Goal: Transaction & Acquisition: Purchase product/service

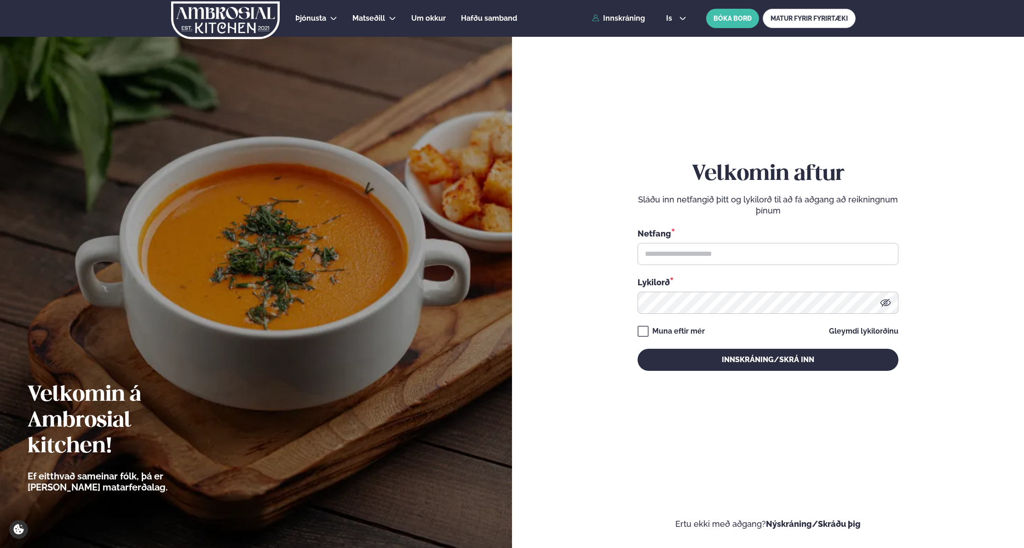
click at [624, 25] on div "Þjónusta Hádegismatur fyrir fyrirtæki Fyrirtækja veitingar Einkapartý Matseðill…" at bounding box center [512, 18] width 742 height 37
click at [624, 18] on link "Innskráning" at bounding box center [618, 18] width 53 height 8
click at [700, 256] on input "text" at bounding box center [767, 254] width 261 height 22
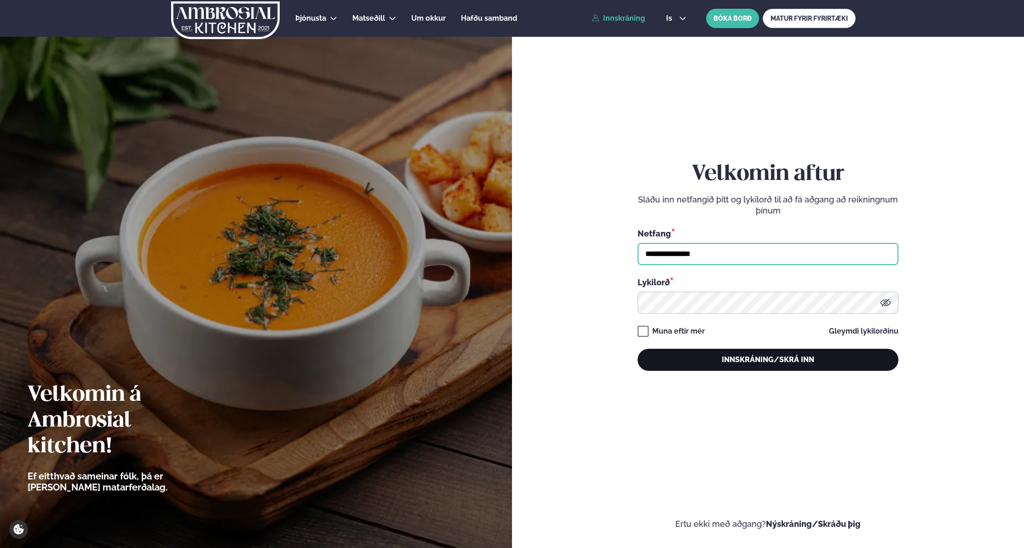
type input "**********"
click at [702, 365] on button "Innskráning/Skrá inn" at bounding box center [767, 360] width 261 height 22
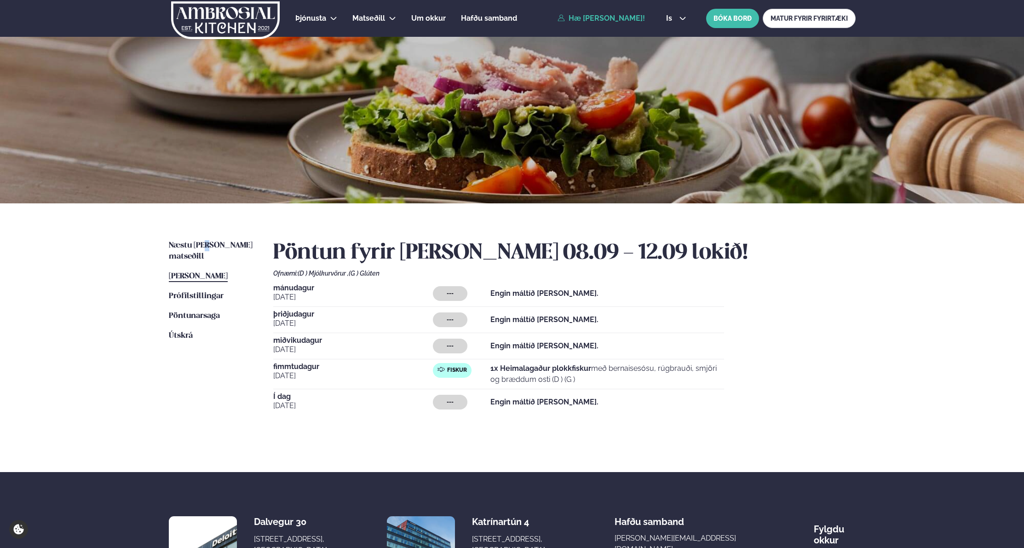
click at [209, 238] on div "Næstu [PERSON_NAME] matseðill Næsta vika [PERSON_NAME] matseðill [PERSON_NAME] …" at bounding box center [512, 337] width 742 height 269
click at [209, 243] on span "Næstu [PERSON_NAME] matseðill" at bounding box center [211, 250] width 84 height 19
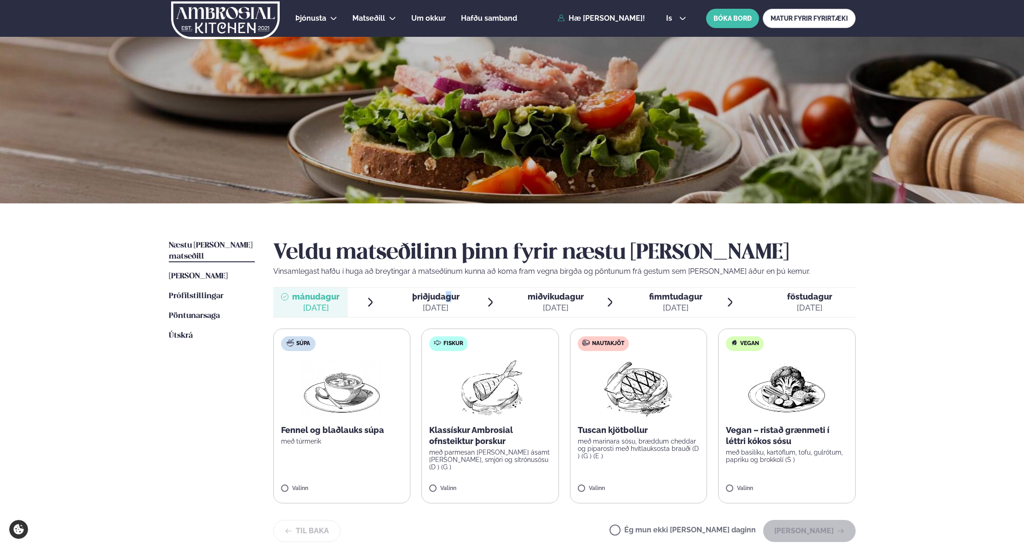
click at [449, 302] on div "þriðjudagur þri." at bounding box center [435, 296] width 47 height 11
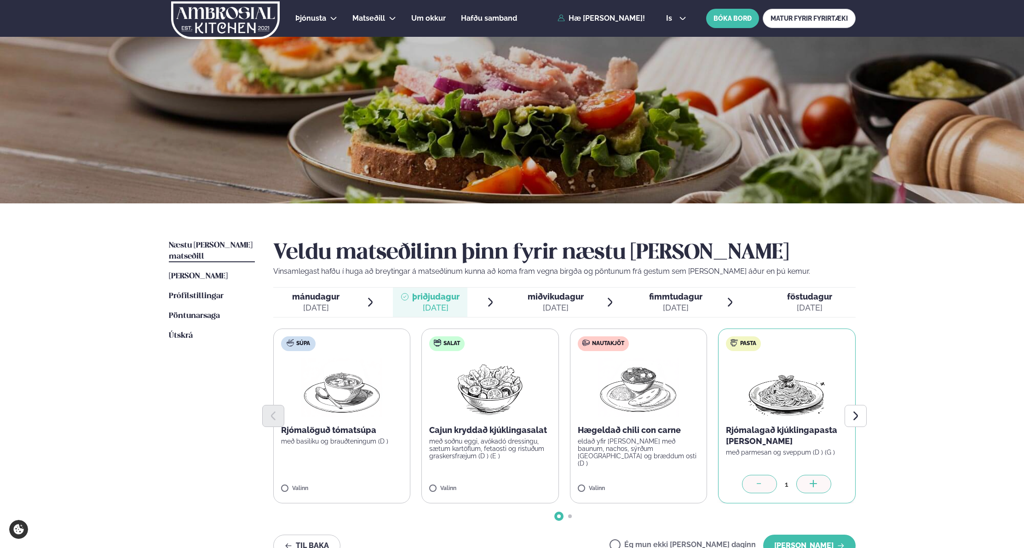
click at [551, 293] on span "miðvikudagur" at bounding box center [555, 297] width 56 height 10
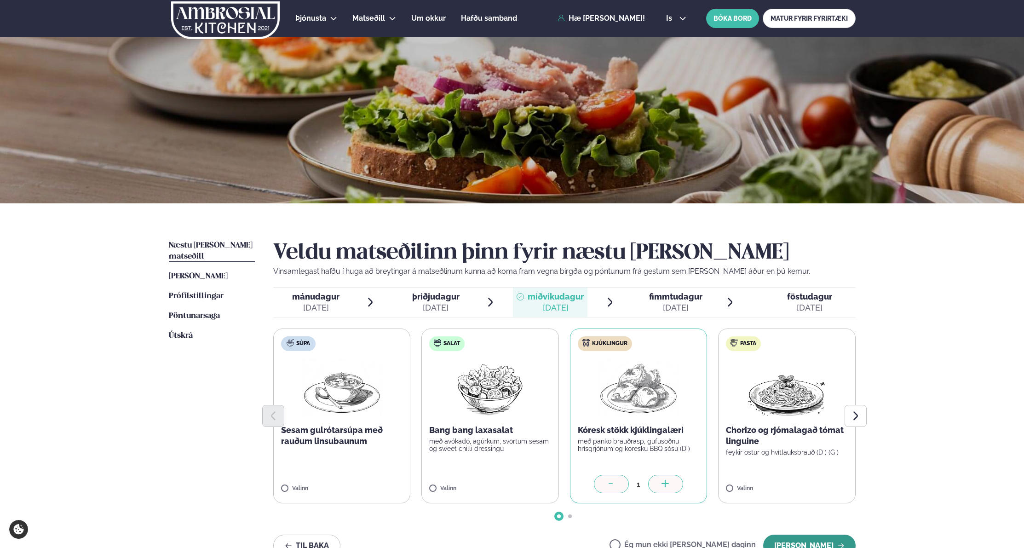
click at [809, 541] on button "[PERSON_NAME]" at bounding box center [809, 545] width 92 height 22
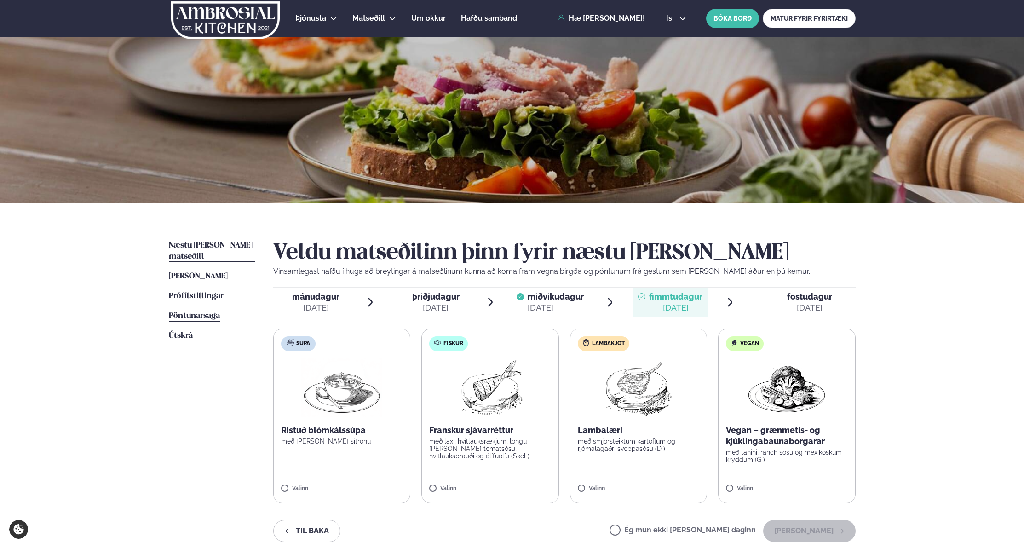
click at [199, 312] on span "Pöntunarsaga" at bounding box center [194, 316] width 51 height 8
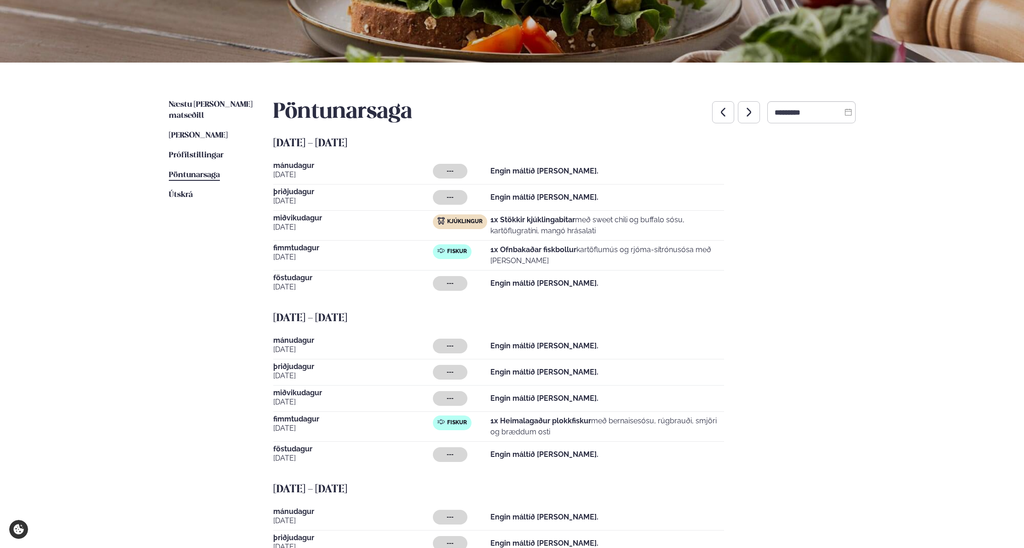
scroll to position [281, 0]
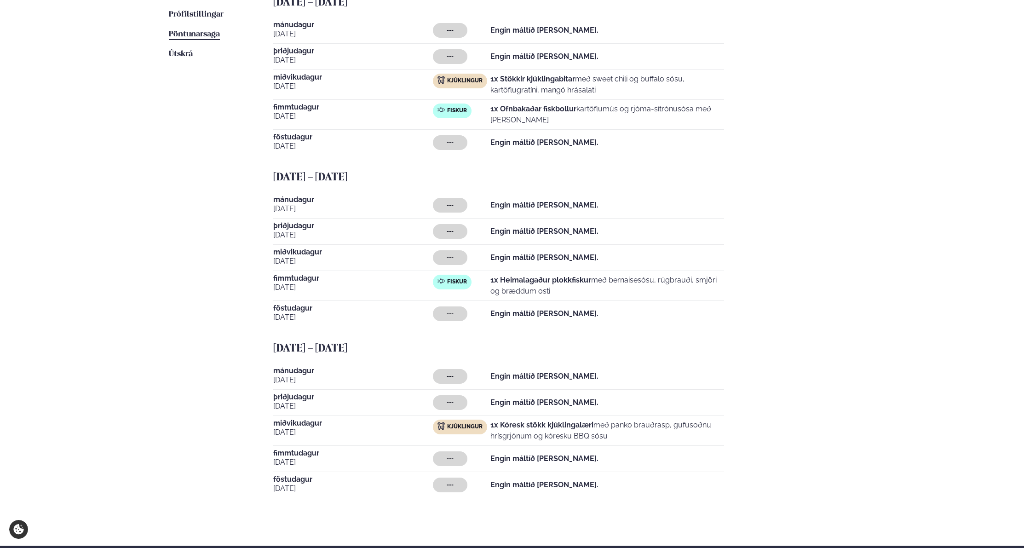
click at [305, 421] on span "miðvikudagur" at bounding box center [353, 422] width 160 height 7
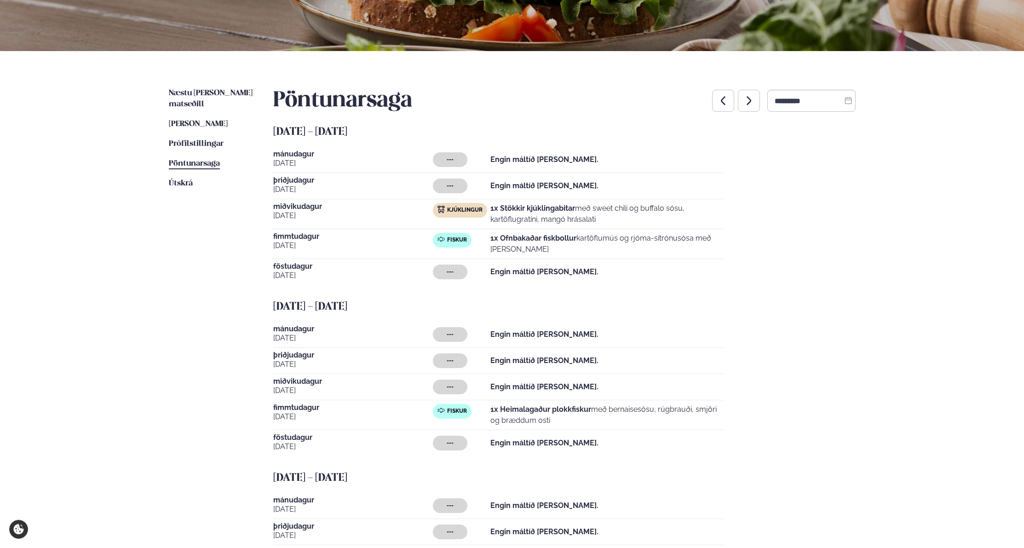
scroll to position [141, 0]
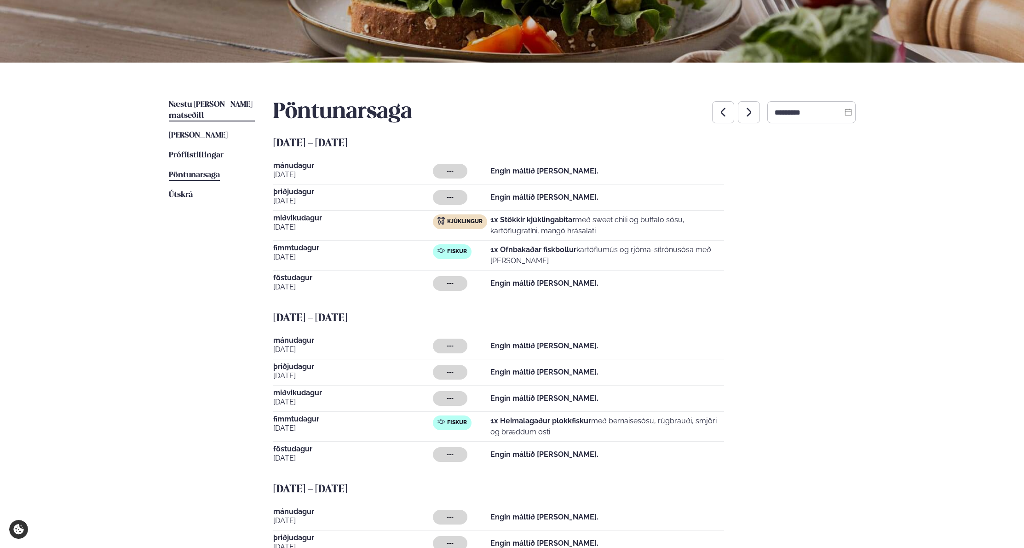
click at [204, 103] on span "Næstu [PERSON_NAME] matseðill" at bounding box center [211, 110] width 84 height 19
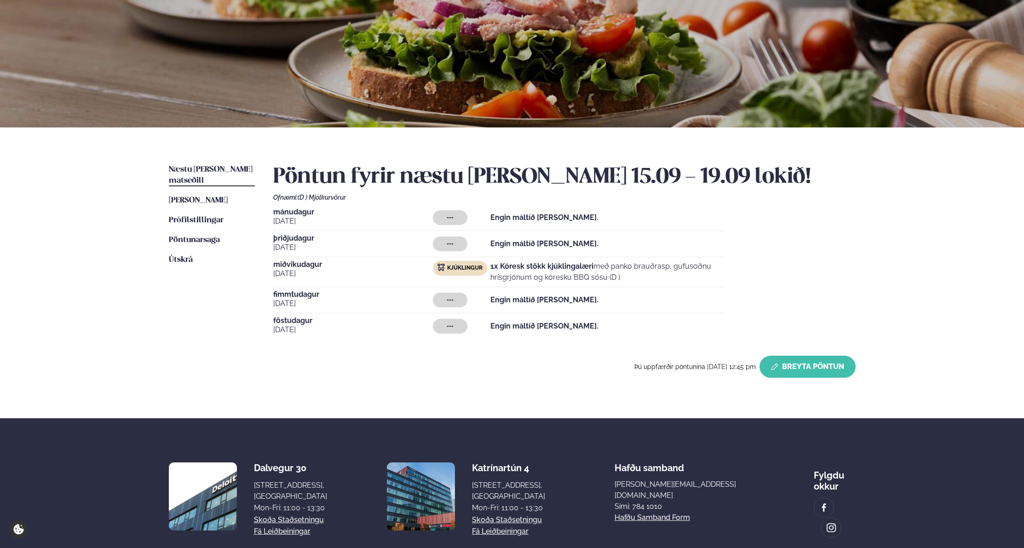
click at [814, 364] on button "Breyta Pöntun" at bounding box center [807, 366] width 96 height 22
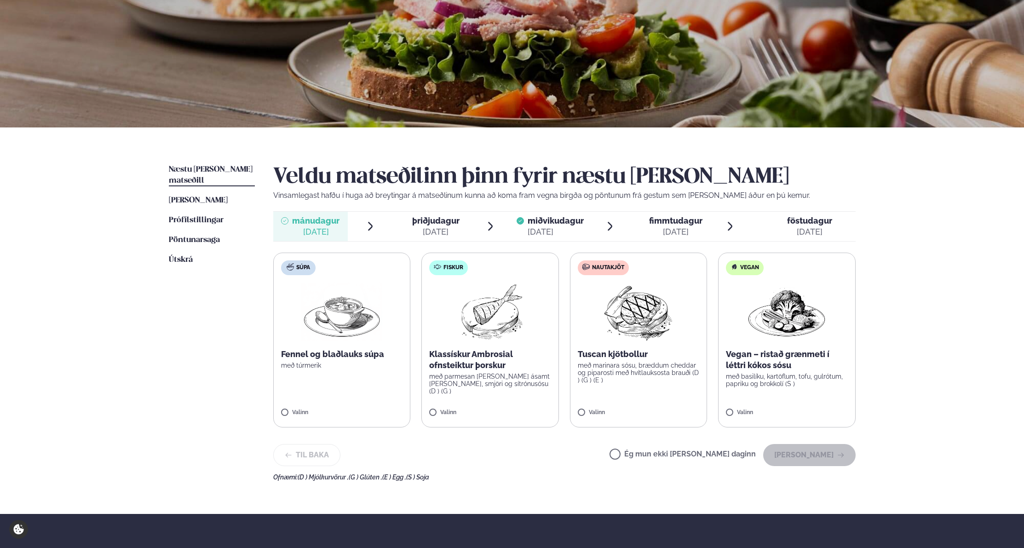
click at [685, 223] on span "fimmtudagur" at bounding box center [675, 221] width 53 height 10
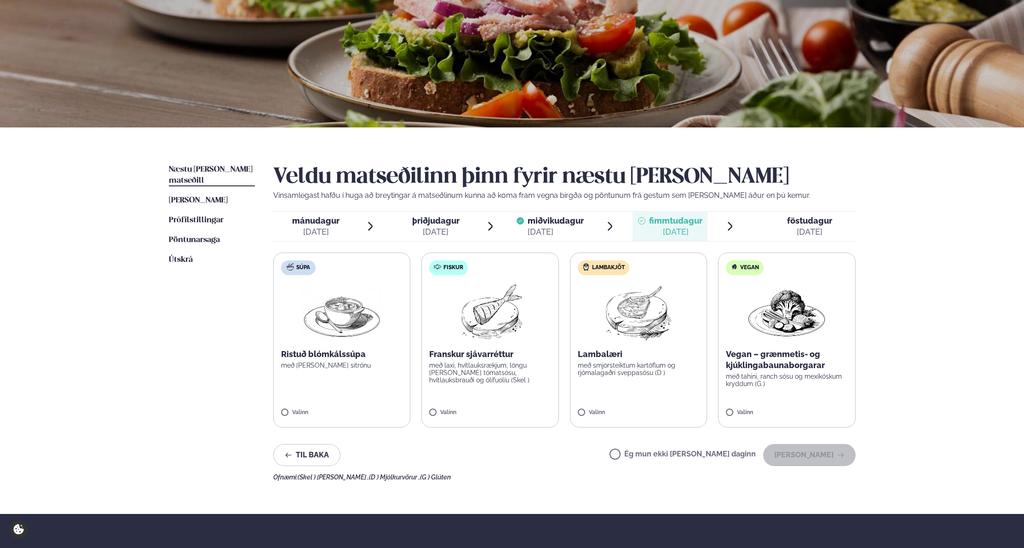
click at [565, 221] on span "miðvikudagur" at bounding box center [555, 221] width 56 height 10
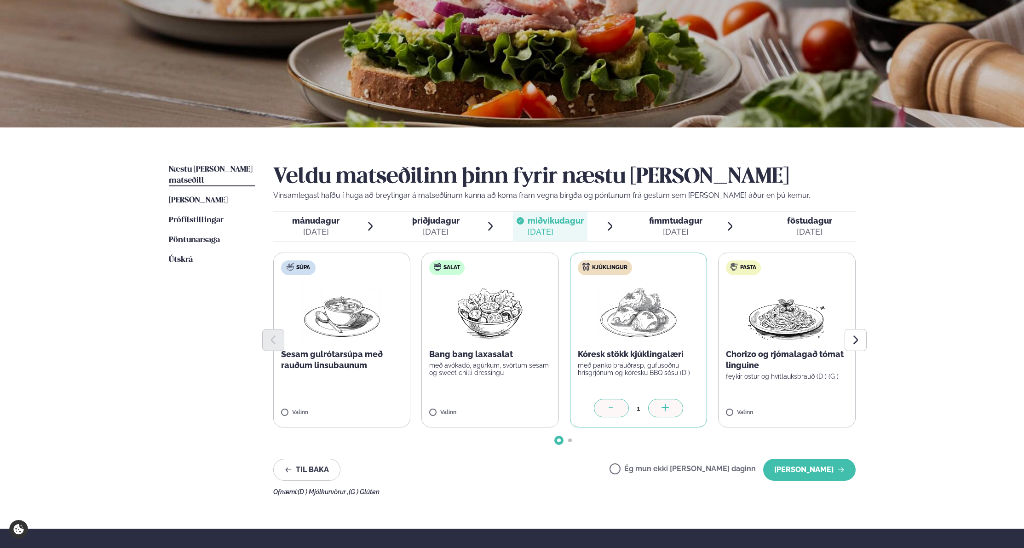
click at [608, 408] on div at bounding box center [611, 408] width 35 height 18
click at [614, 407] on icon at bounding box center [611, 408] width 9 height 9
click at [433, 221] on span "þriðjudagur" at bounding box center [435, 221] width 47 height 10
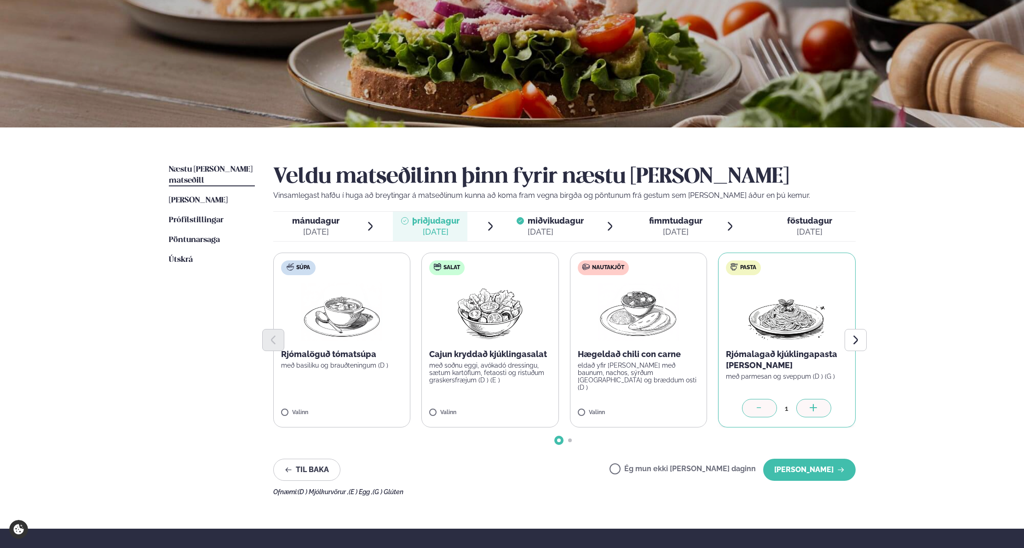
click at [543, 219] on span "miðvikudagur" at bounding box center [555, 221] width 56 height 10
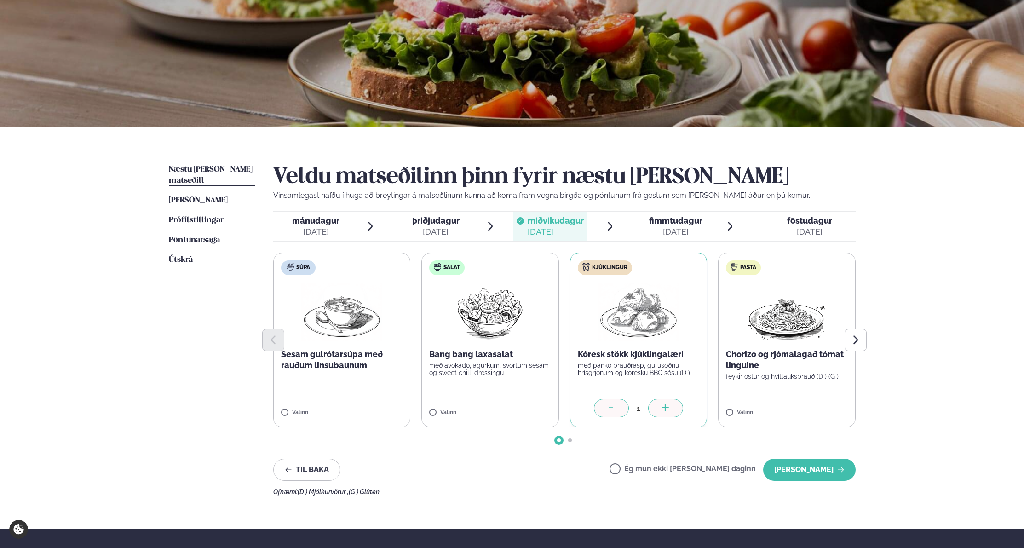
click at [436, 225] on div "þriðjudagur þri." at bounding box center [435, 220] width 47 height 11
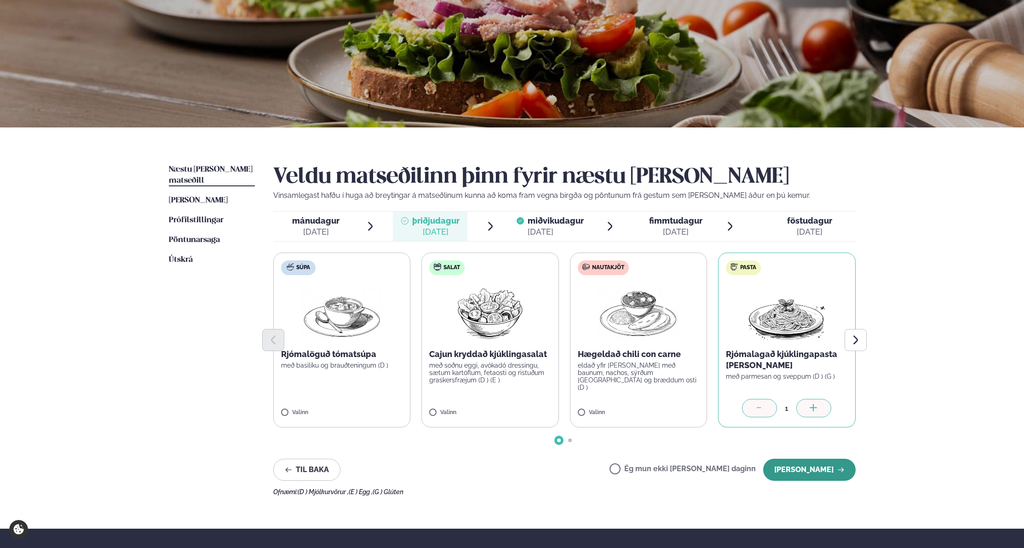
click at [803, 467] on button "[PERSON_NAME]" at bounding box center [809, 469] width 92 height 22
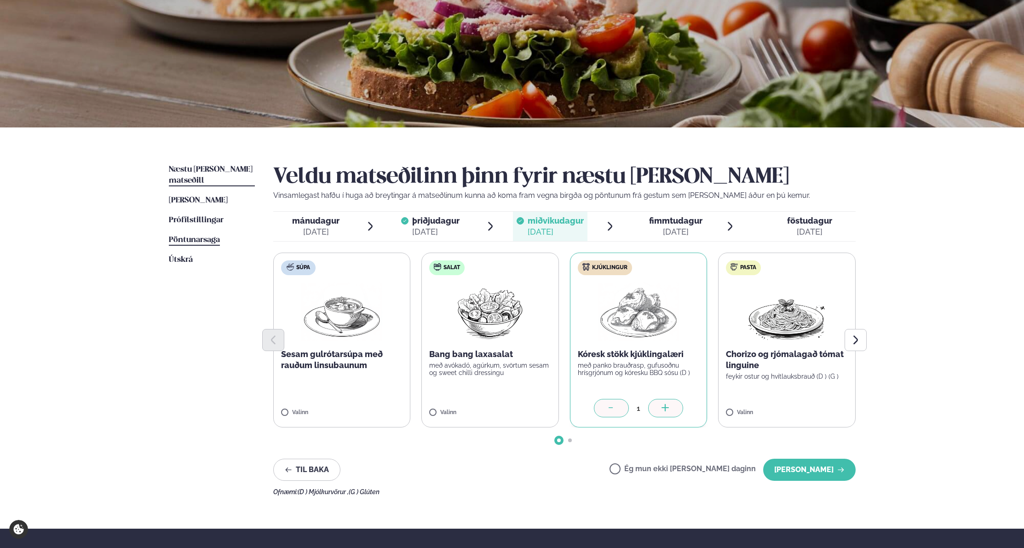
click at [179, 236] on span "Pöntunarsaga" at bounding box center [194, 240] width 51 height 8
